Goal: Communication & Community: Answer question/provide support

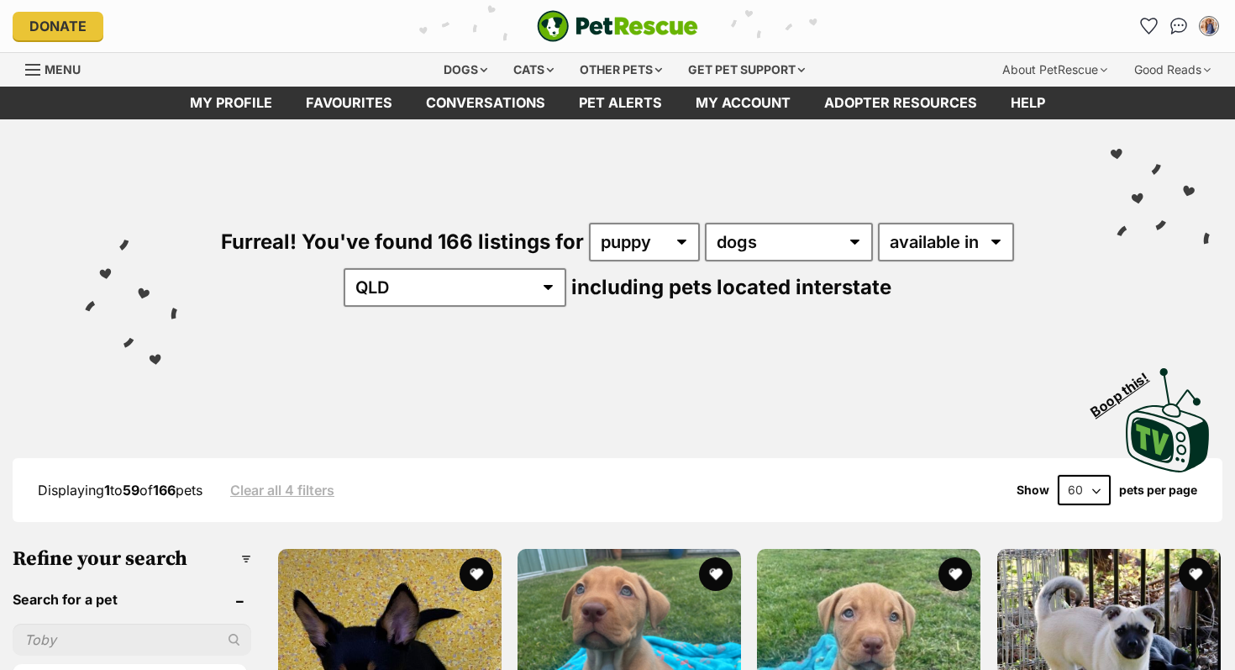
click at [1185, 20] on img "Conversations" at bounding box center [1180, 26] width 18 height 17
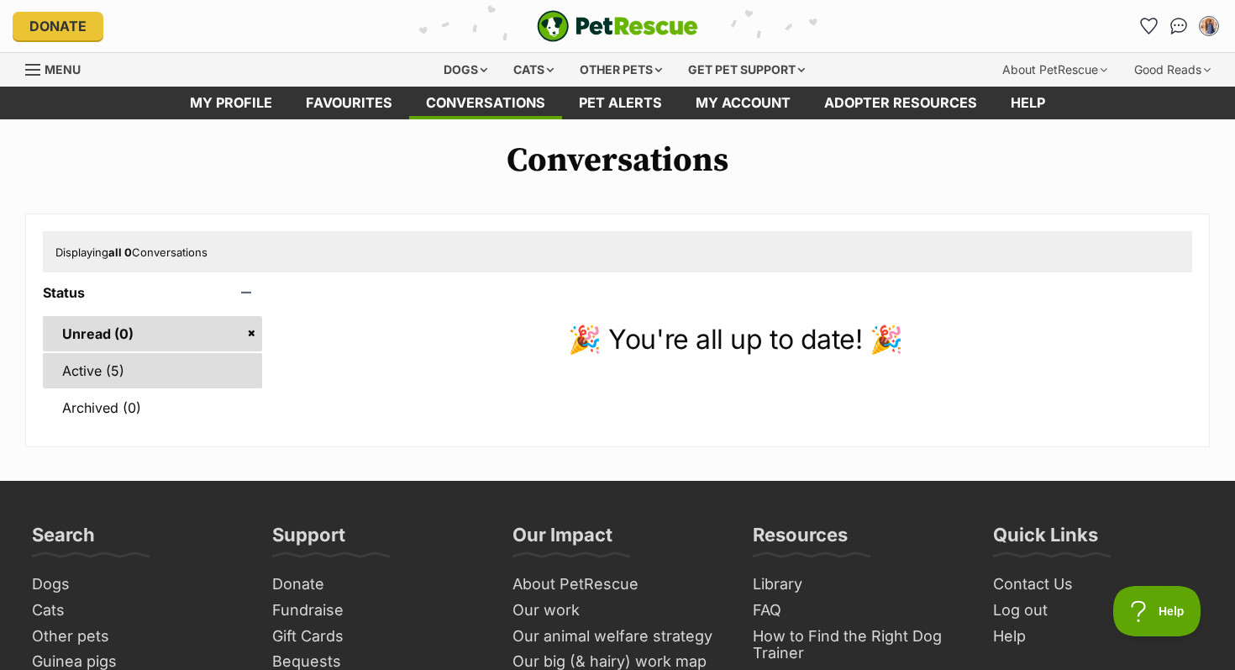
click at [134, 358] on link "Active (5)" at bounding box center [152, 370] width 219 height 35
